Goal: Information Seeking & Learning: Find specific fact

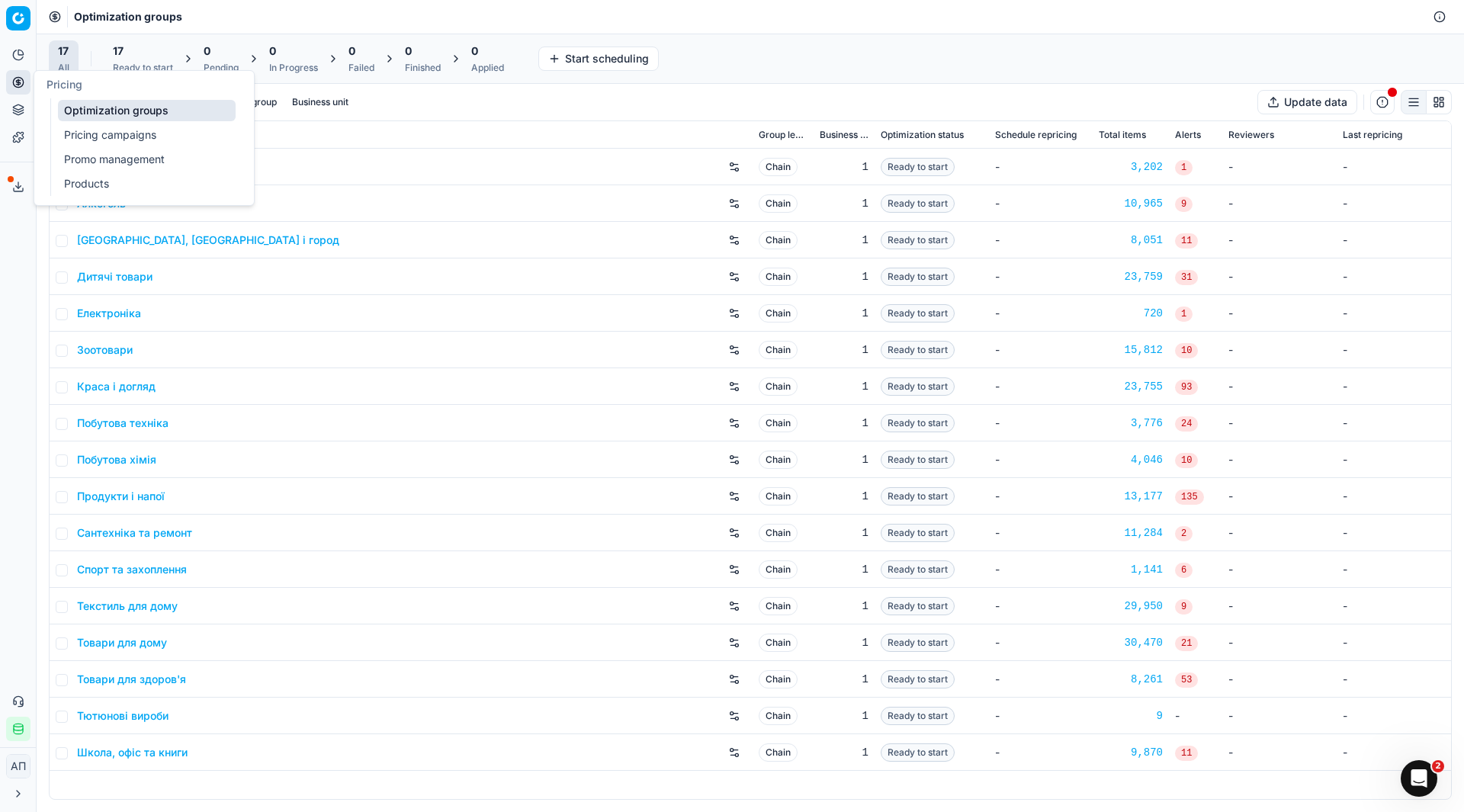
click at [74, 129] on link "Pricing campaigns" at bounding box center [146, 135] width 177 height 21
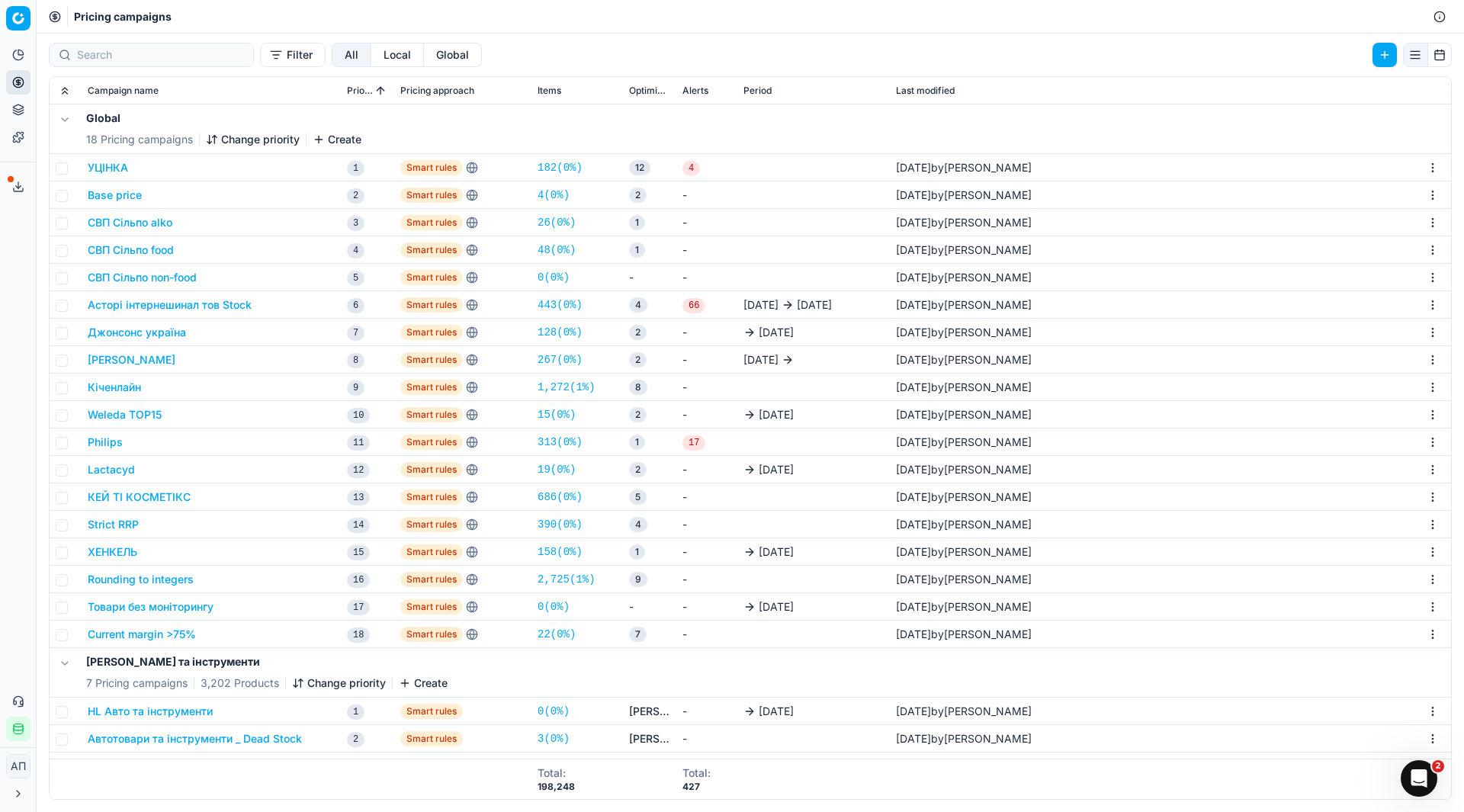
click at [0, 301] on div "Analytics Pricing Product portfolio Templates Export service 10 Contact support…" at bounding box center [17, 391] width 36 height 710
click at [569, 641] on link "22 ( 0% )" at bounding box center [557, 634] width 39 height 15
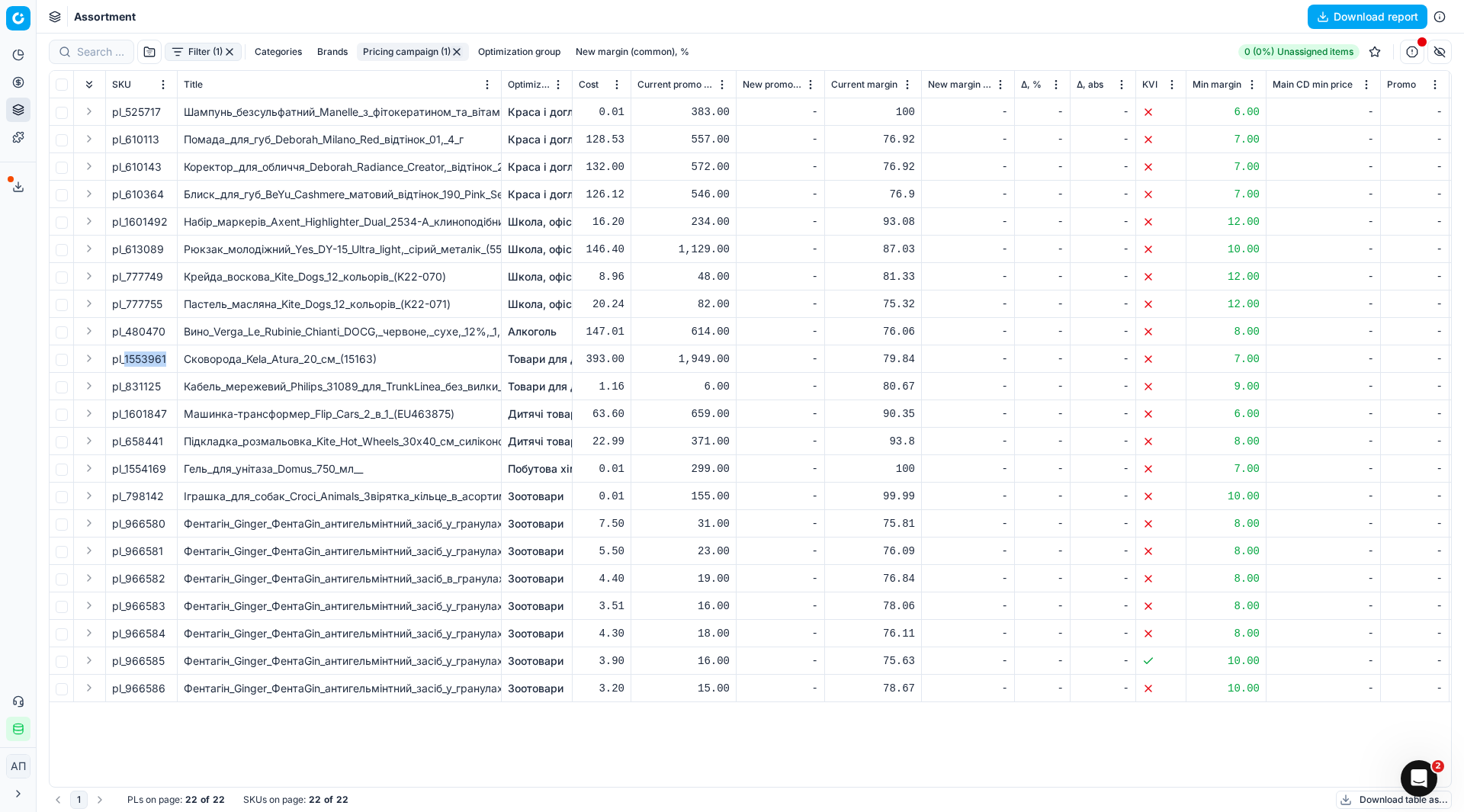
drag, startPoint x: 125, startPoint y: 358, endPoint x: 173, endPoint y: 359, distance: 48.0
click at [173, 359] on td "pl_1553961" at bounding box center [142, 358] width 71 height 27
copy span "1553961"
